Goal: Information Seeking & Learning: Find specific fact

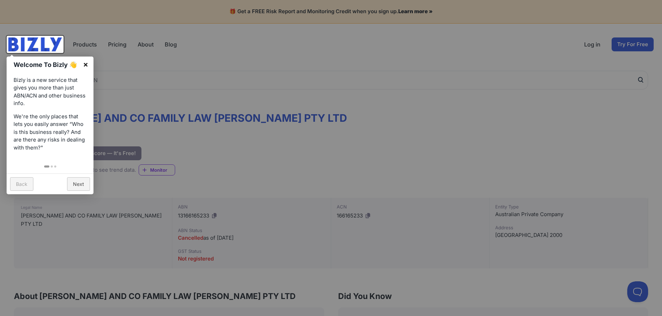
click at [85, 64] on link "×" at bounding box center [86, 65] width 16 height 16
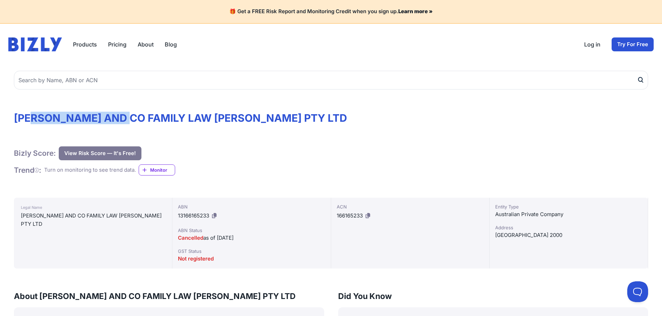
drag, startPoint x: 37, startPoint y: 115, endPoint x: 133, endPoint y: 117, distance: 95.9
click at [133, 117] on h1 "[PERSON_NAME] AND CO FAMILY LAW [PERSON_NAME] PTY LTD" at bounding box center [331, 118] width 634 height 13
click at [158, 115] on h1 "[PERSON_NAME] AND CO FAMILY LAW [PERSON_NAME] PTY LTD" at bounding box center [331, 118] width 634 height 13
drag, startPoint x: 75, startPoint y: 120, endPoint x: 160, endPoint y: 119, distance: 85.4
click at [160, 119] on h1 "[PERSON_NAME] AND CO FAMILY LAW [PERSON_NAME] PTY LTD" at bounding box center [331, 118] width 634 height 13
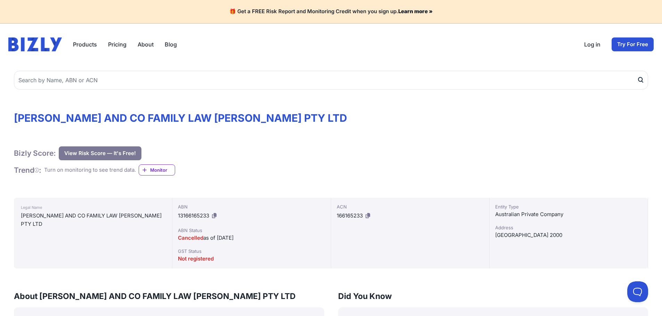
click at [174, 116] on h1 "[PERSON_NAME] AND CO FAMILY LAW [PERSON_NAME] PTY LTD" at bounding box center [331, 118] width 634 height 13
drag, startPoint x: 184, startPoint y: 232, endPoint x: 211, endPoint y: 232, distance: 26.7
click at [211, 232] on div "ABN Status" at bounding box center [251, 230] width 147 height 7
click at [192, 239] on span "Cancelled" at bounding box center [190, 238] width 25 height 7
click at [191, 237] on span "Cancelled" at bounding box center [190, 238] width 25 height 7
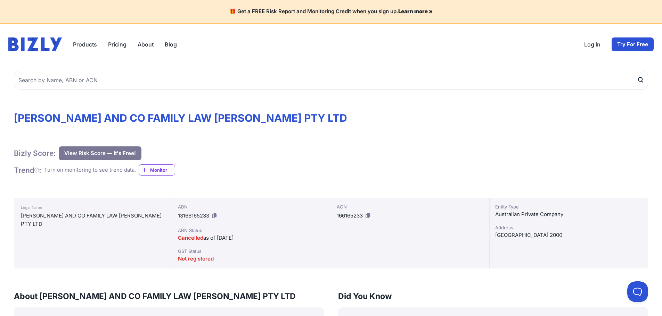
drag, startPoint x: 200, startPoint y: 237, endPoint x: 205, endPoint y: 237, distance: 4.2
click at [203, 237] on span "Cancelled" at bounding box center [190, 238] width 25 height 7
click at [215, 238] on div "Cancelled as of [DATE]" at bounding box center [251, 238] width 147 height 8
drag, startPoint x: 217, startPoint y: 237, endPoint x: 253, endPoint y: 237, distance: 35.8
click at [253, 237] on div "Cancelled as of [DATE]" at bounding box center [251, 238] width 147 height 8
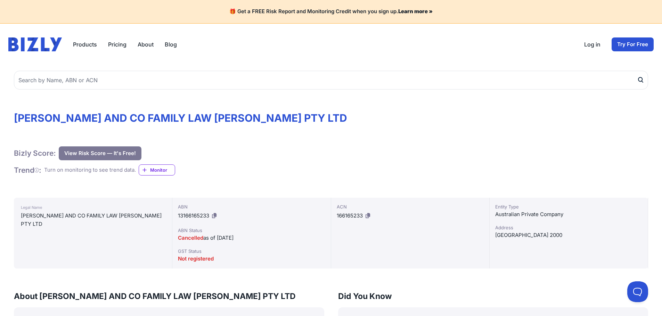
click at [258, 216] on div "ABN 13166165233" at bounding box center [251, 213] width 147 height 18
drag, startPoint x: 20, startPoint y: 215, endPoint x: 103, endPoint y: 221, distance: 83.6
click at [103, 221] on div "Legal Name [PERSON_NAME] AND CO FAMILY LAW [PERSON_NAME] PTY LTD" at bounding box center [93, 233] width 158 height 71
click at [226, 167] on div "Bizly Score: View Risk Score — It's Free! View Risk Score — It's Free! Trend : …" at bounding box center [331, 162] width 634 height 30
click at [215, 216] on icon at bounding box center [214, 215] width 5 height 5
